Goal: Information Seeking & Learning: Check status

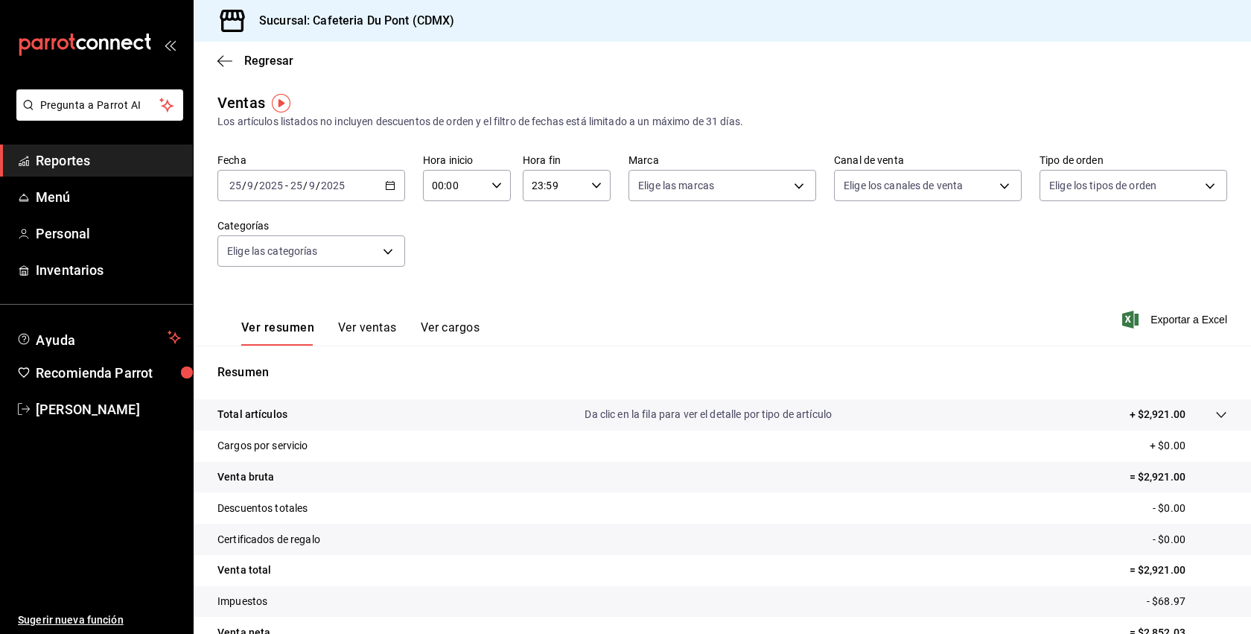
click at [106, 159] on span "Reportes" at bounding box center [108, 160] width 145 height 20
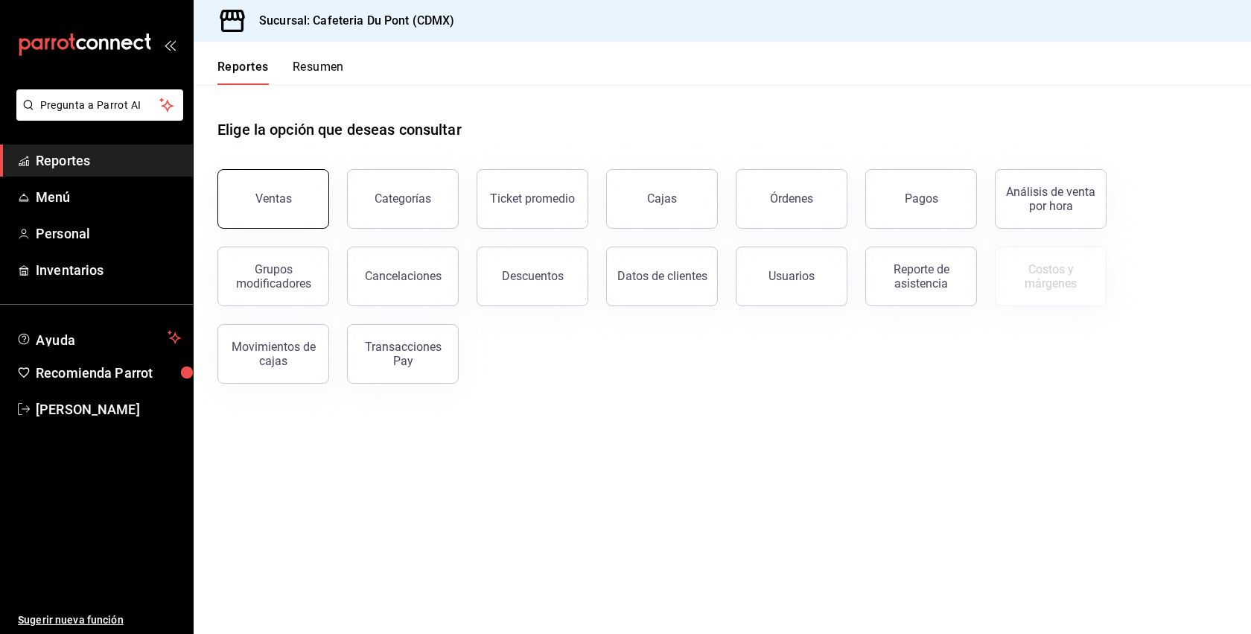
click at [258, 189] on button "Ventas" at bounding box center [273, 199] width 112 height 60
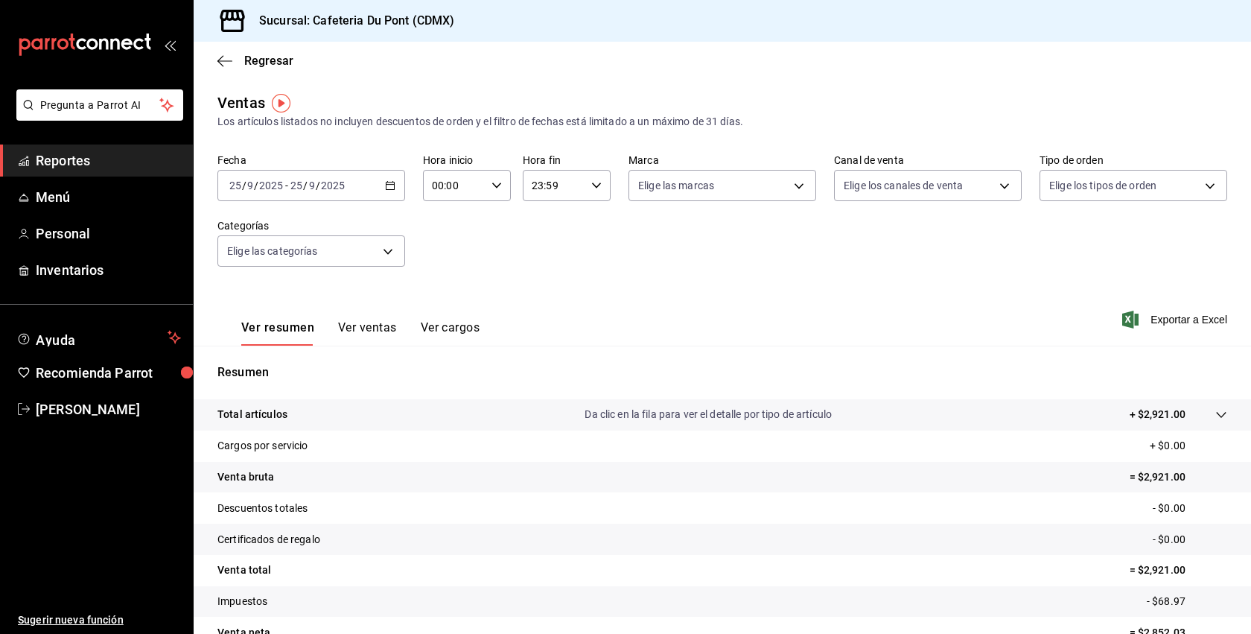
click at [388, 327] on button "Ver ventas" at bounding box center [367, 332] width 59 height 25
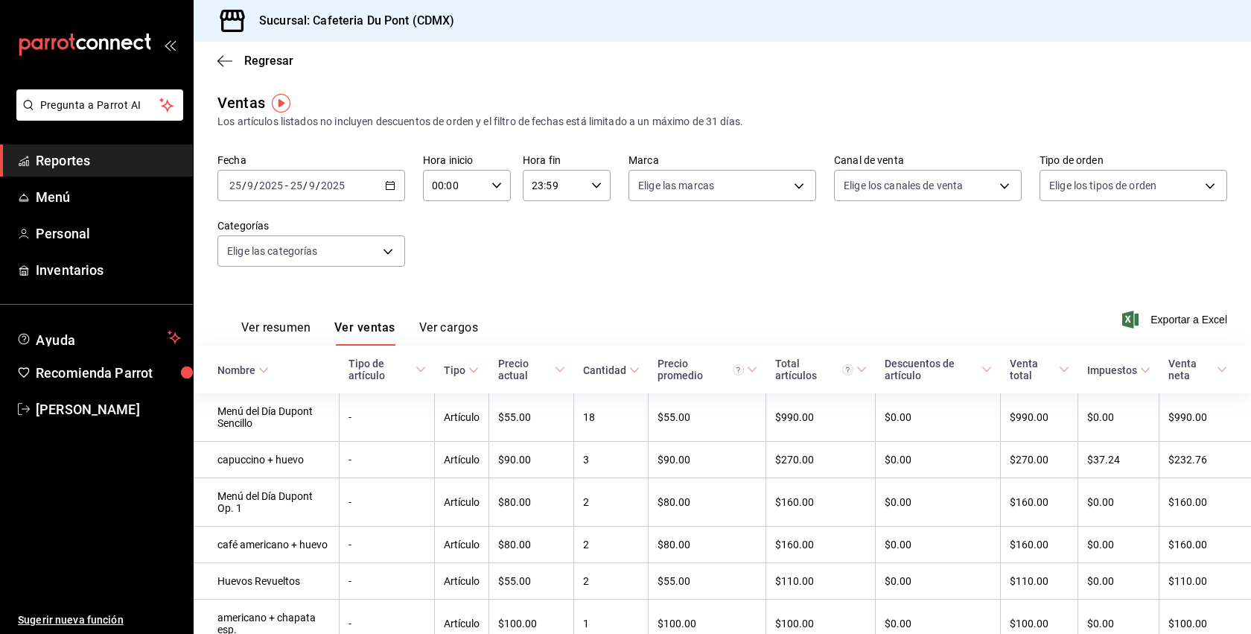
click at [300, 197] on div "2025-09-25 25 / 9 / 2025 - 2025-09-25 25 / 9 / 2025" at bounding box center [311, 185] width 188 height 31
click at [311, 238] on li "Hoy" at bounding box center [287, 231] width 139 height 34
click at [334, 190] on input "2025" at bounding box center [332, 185] width 25 height 12
click at [296, 230] on span "Hoy" at bounding box center [287, 231] width 115 height 16
click at [298, 201] on div "Fecha 2025-09-25 25 / 9 / 2025 - 2025-09-25 25 / 9 / 2025 Hora inicio 00:00 Hor…" at bounding box center [722, 218] width 1010 height 131
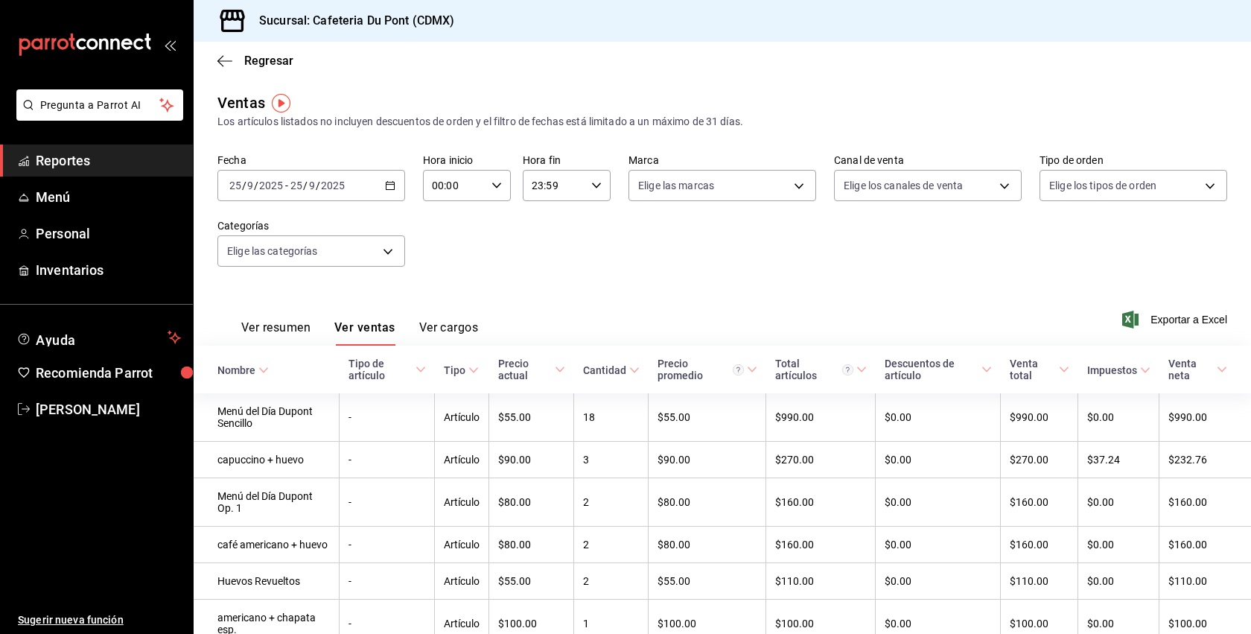
click at [290, 185] on input "25" at bounding box center [296, 185] width 13 height 12
click at [265, 231] on span "Hoy" at bounding box center [287, 231] width 115 height 16
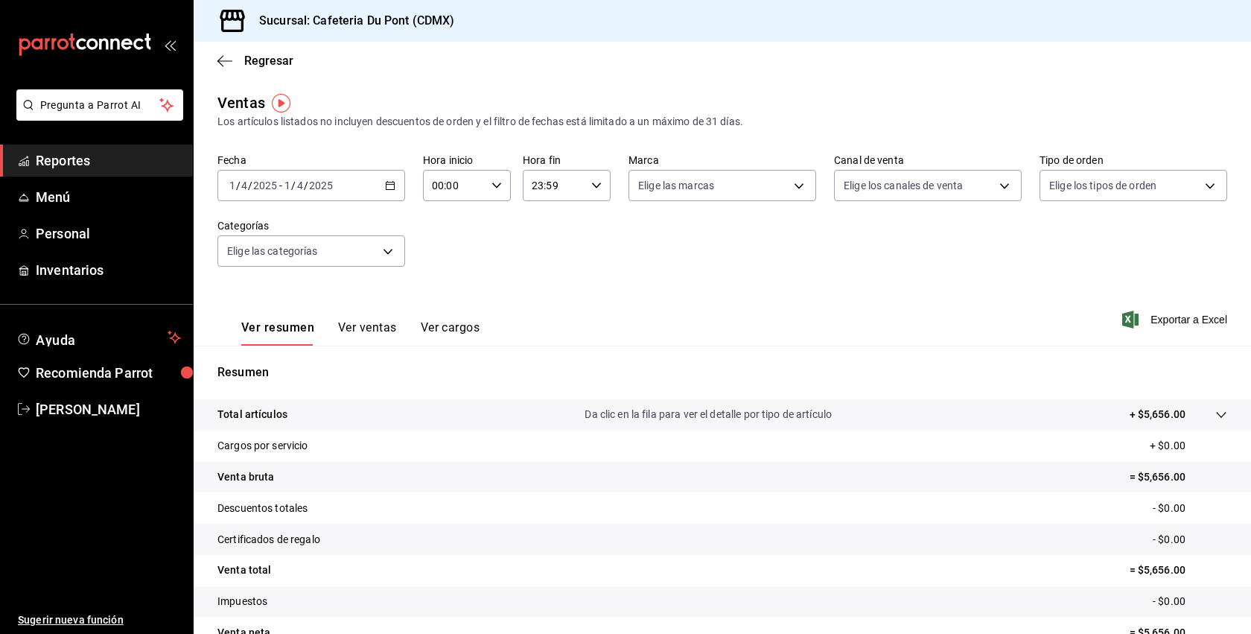
click at [295, 194] on div "2025-04-01 1 / 4 / 2025 - 2025-04-01 1 / 4 / 2025" at bounding box center [311, 185] width 188 height 31
click at [248, 238] on li "Hoy" at bounding box center [287, 231] width 139 height 34
click at [346, 334] on button "Ver ventas" at bounding box center [367, 332] width 59 height 25
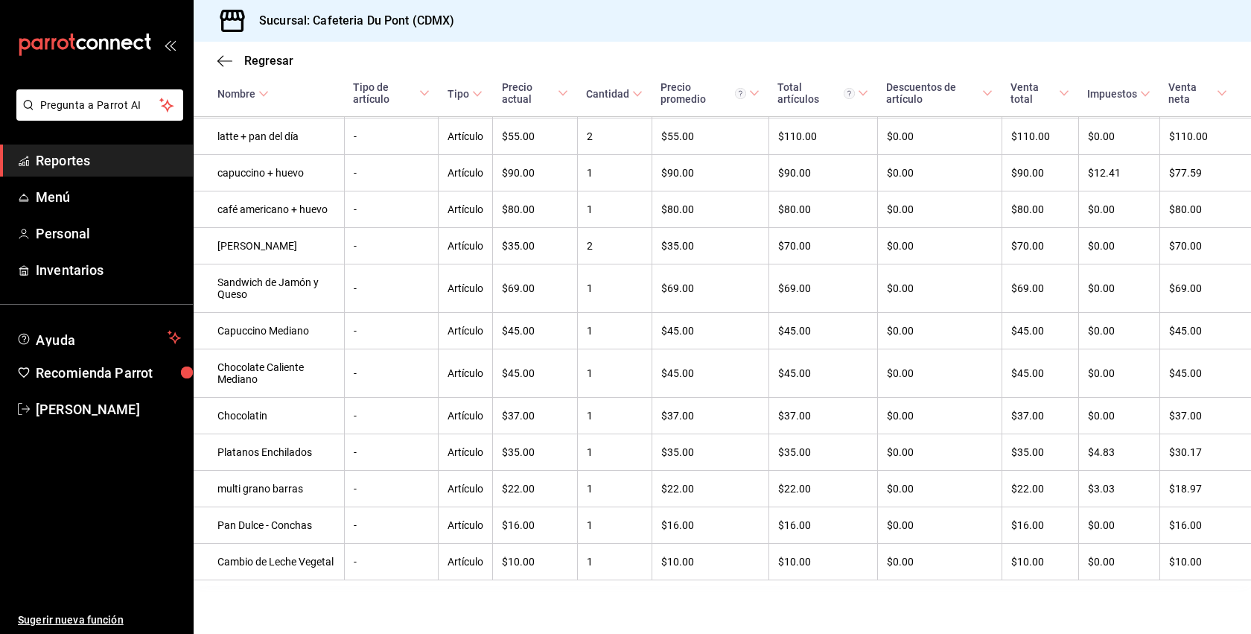
scroll to position [394, 0]
click at [247, 61] on span "Regresar" at bounding box center [268, 61] width 49 height 14
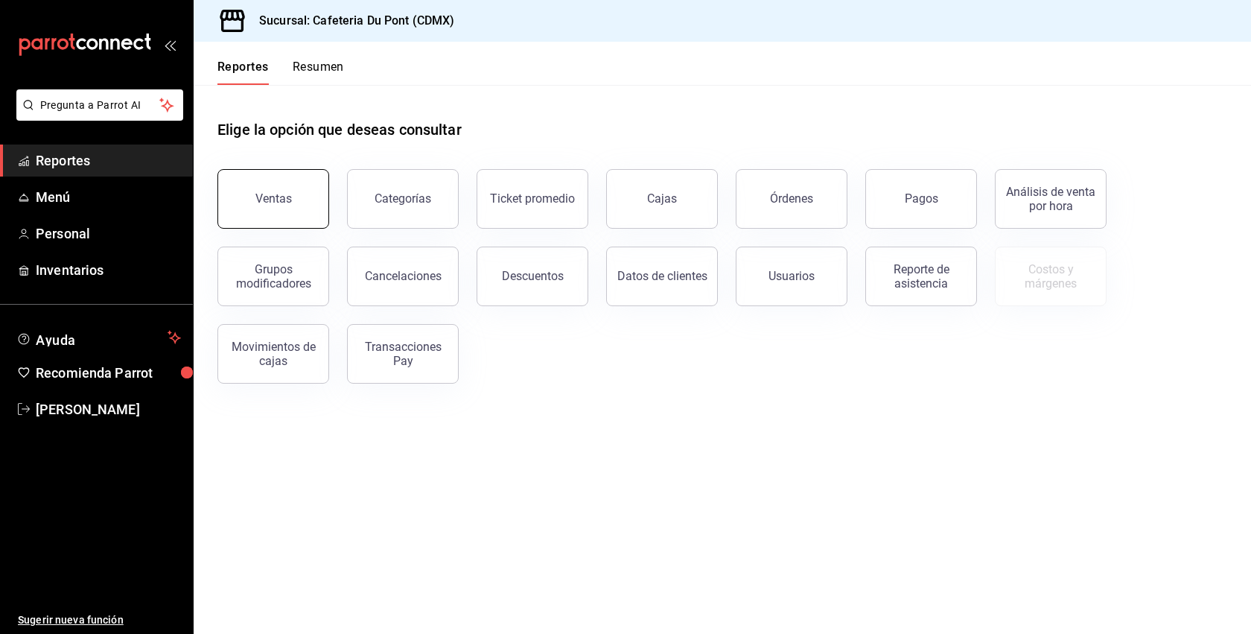
click at [293, 189] on button "Ventas" at bounding box center [273, 199] width 112 height 60
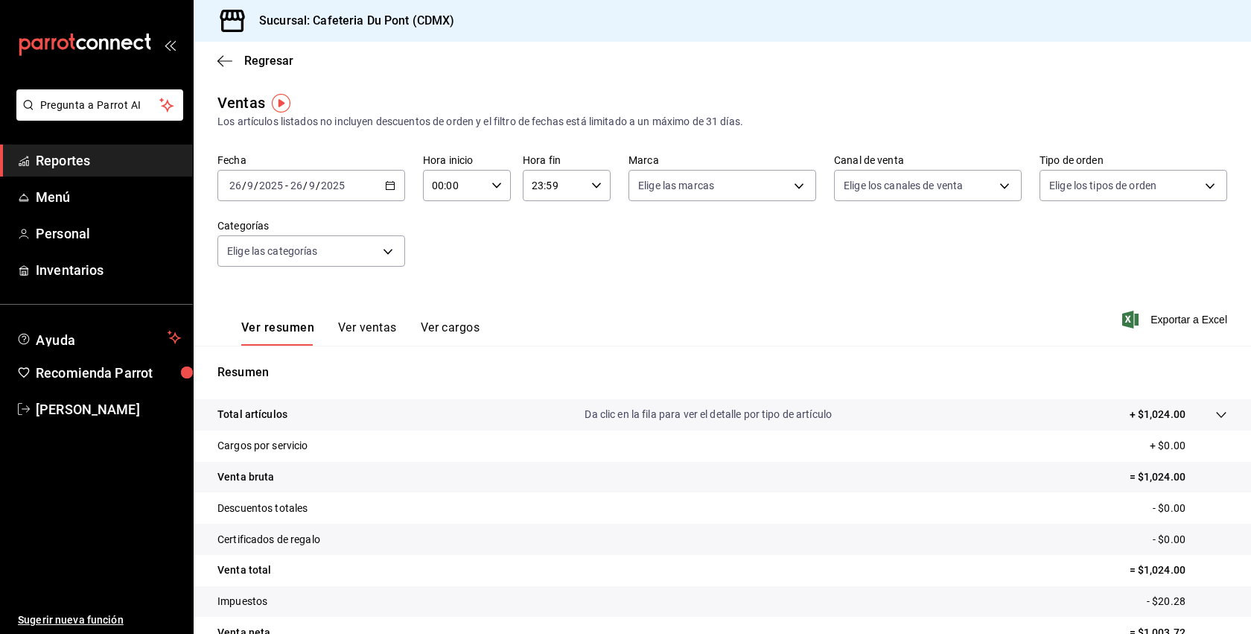
click at [596, 244] on div "Fecha 2025-09-26 26 / 9 / 2025 - 2025-09-26 26 / 9 / 2025 Hora inicio 00:00 Hor…" at bounding box center [722, 218] width 1010 height 131
click at [52, 165] on span "Reportes" at bounding box center [108, 160] width 145 height 20
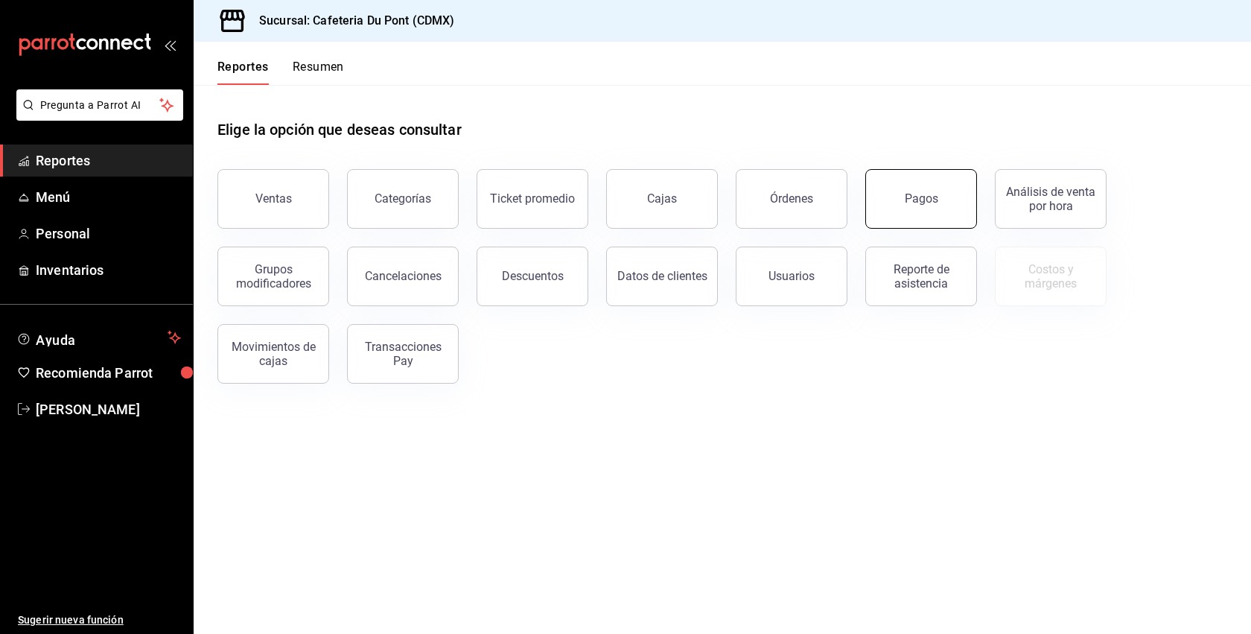
click at [915, 203] on div "Pagos" at bounding box center [922, 198] width 34 height 14
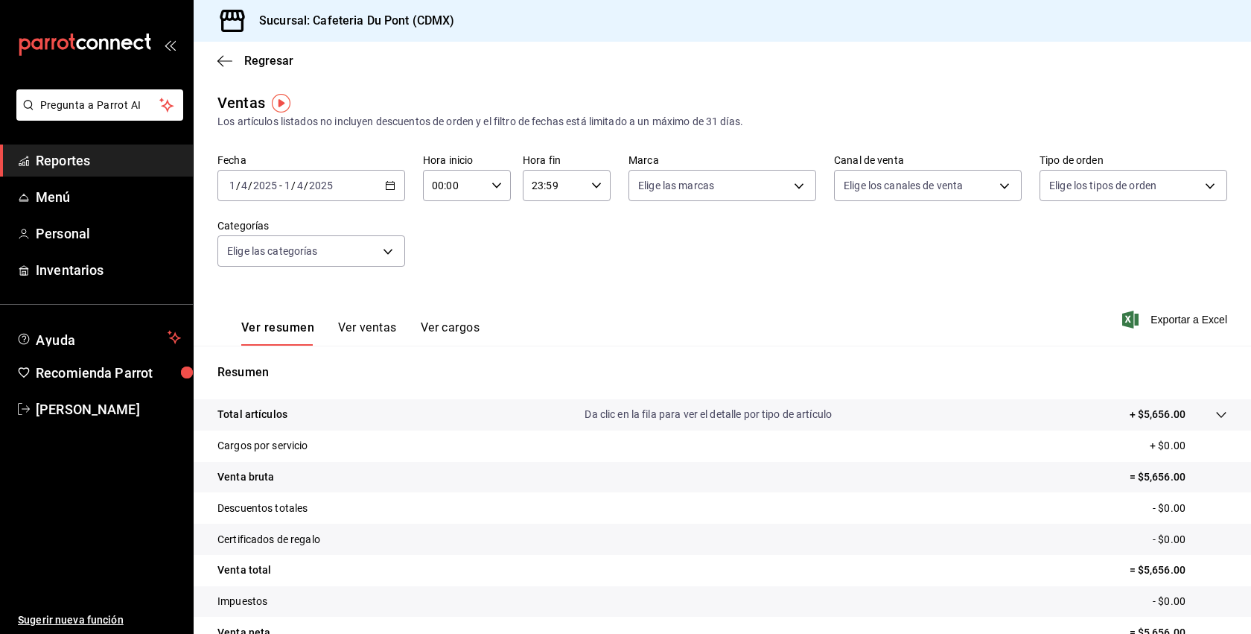
click at [281, 184] on span "-" at bounding box center [280, 185] width 3 height 12
click at [252, 223] on span "Hoy" at bounding box center [287, 231] width 115 height 16
click at [480, 527] on tr "Certificados de regalo - $0.00" at bounding box center [723, 539] width 1058 height 31
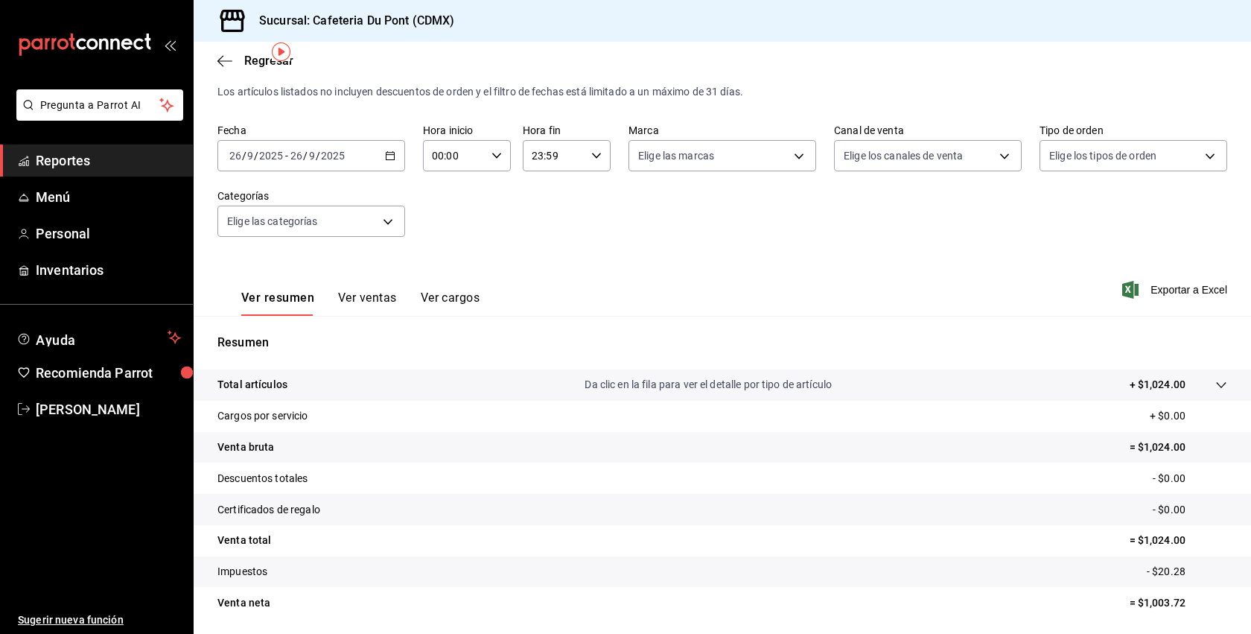
scroll to position [60, 0]
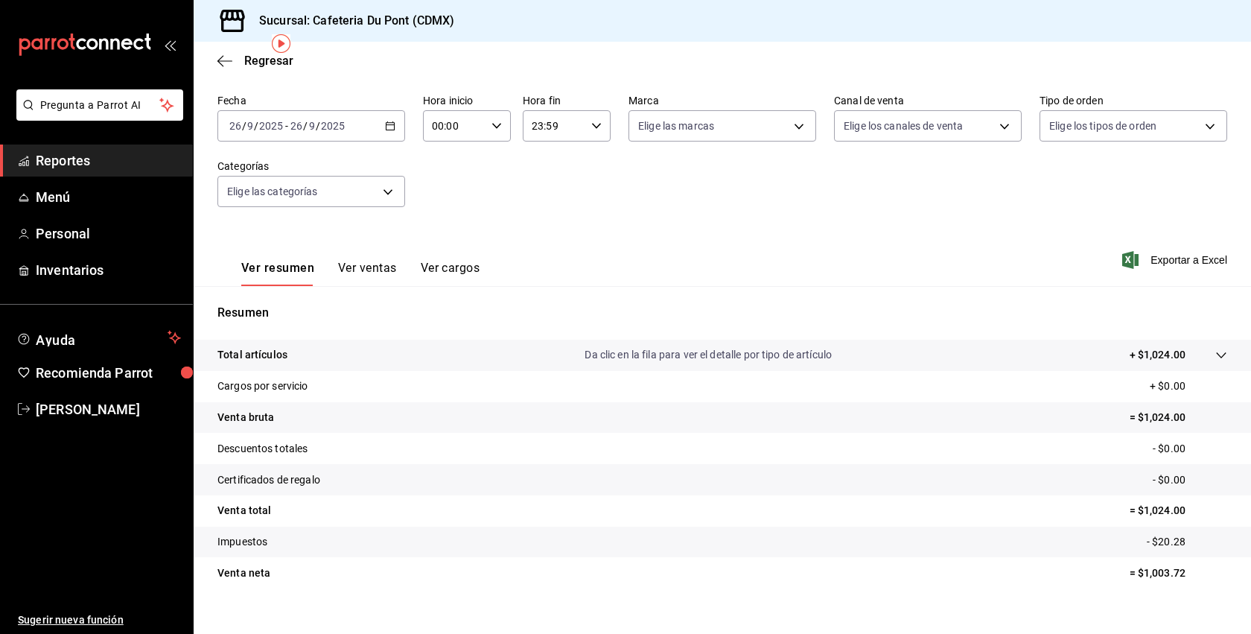
click at [164, 164] on span "Reportes" at bounding box center [108, 160] width 145 height 20
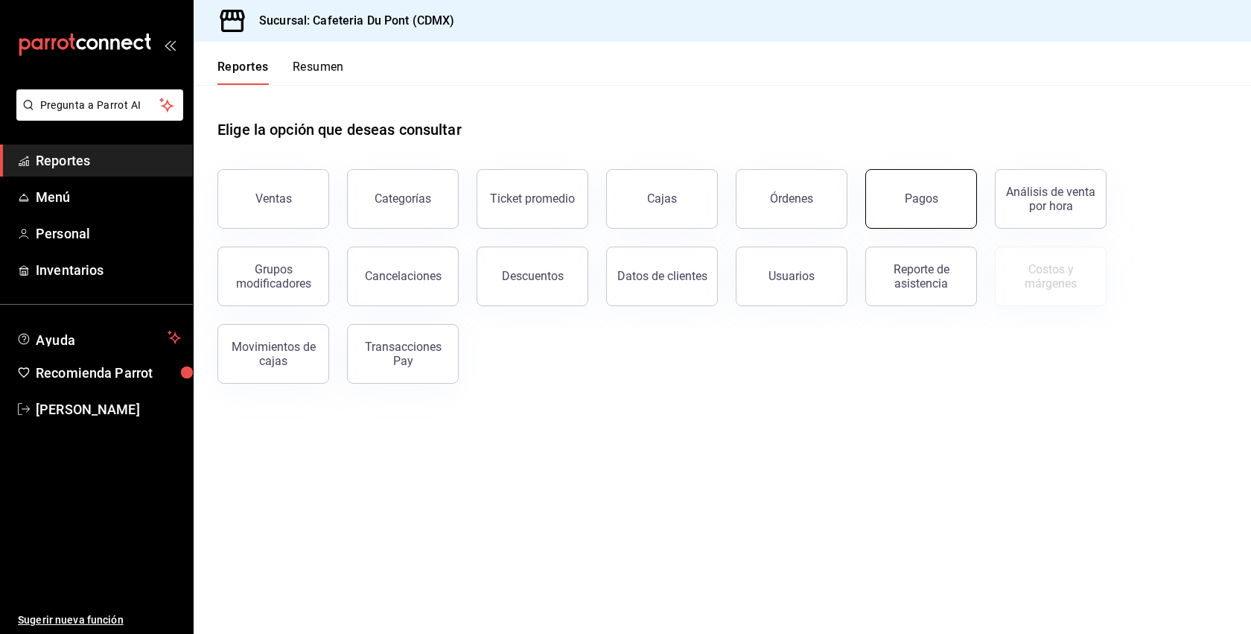
click at [873, 196] on button "Pagos" at bounding box center [921, 199] width 112 height 60
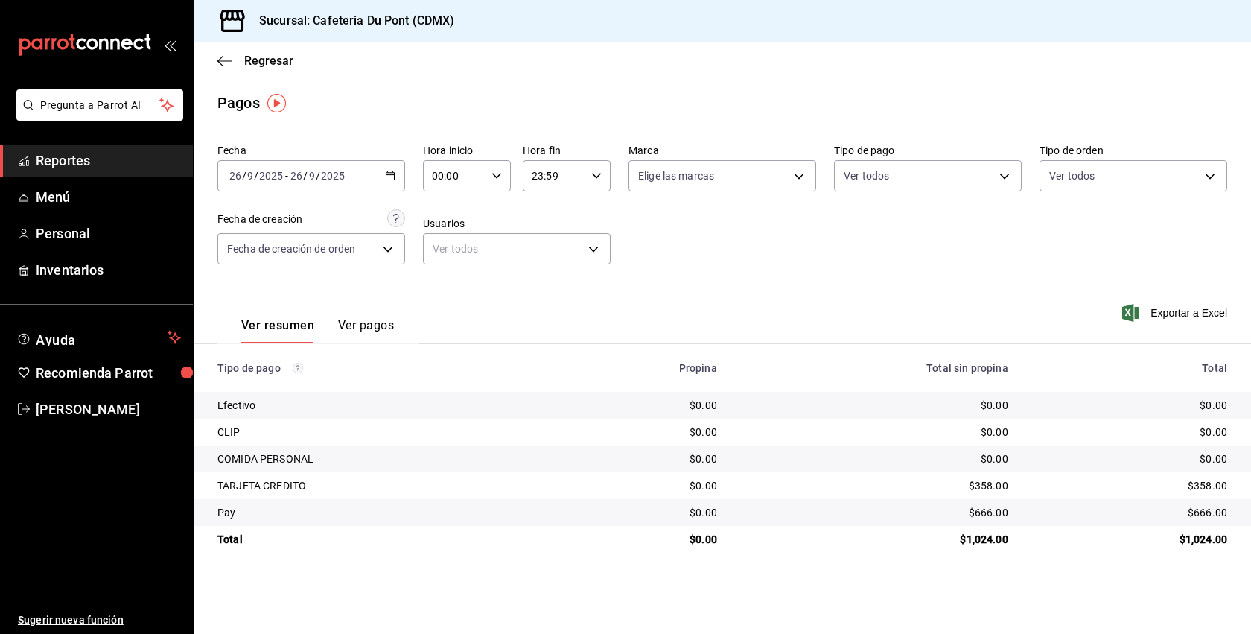
click at [1227, 489] on td "$358.00" at bounding box center [1135, 485] width 231 height 27
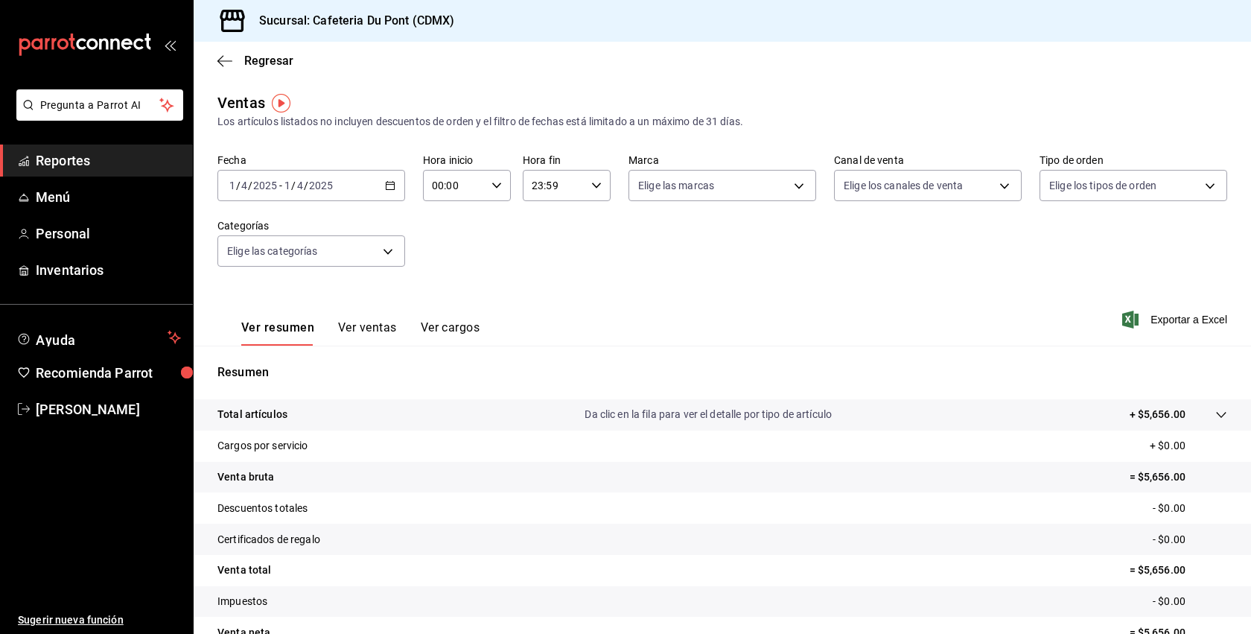
click at [269, 188] on input "2025" at bounding box center [264, 185] width 25 height 12
click at [252, 232] on span "Hoy" at bounding box center [287, 231] width 115 height 16
click at [121, 173] on link "Reportes" at bounding box center [96, 160] width 193 height 32
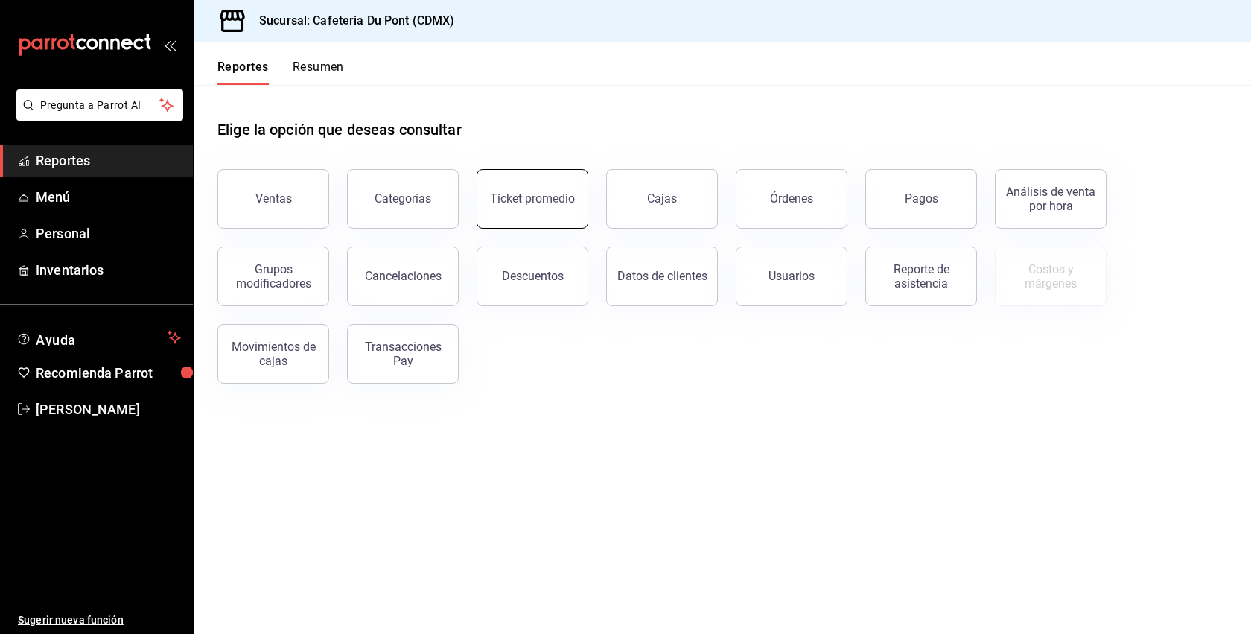
click at [539, 221] on button "Ticket promedio" at bounding box center [533, 199] width 112 height 60
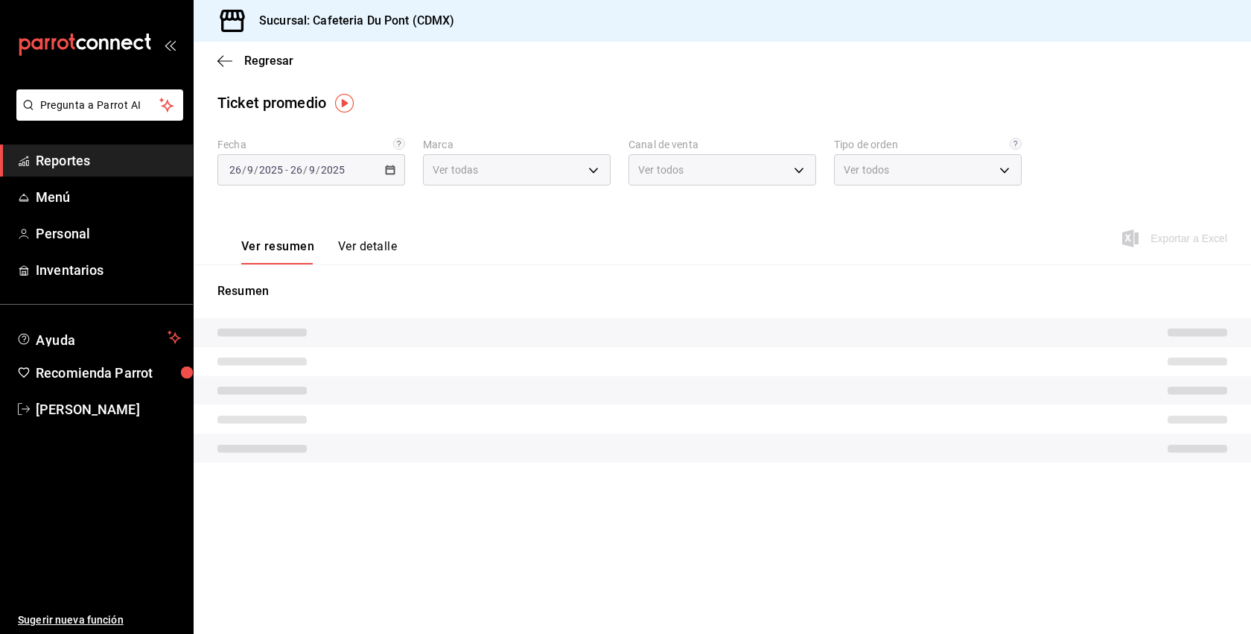
type input "03234600-dbf0-4e52-b833-2cd86aed28b4"
type input "PARROT,UBER_EATS,RAPPI,DIDI_FOOD,ONLINE"
type input "0ce72c52-b891-47b5-a7af-ebee1e7ff429,EXTERNAL"
